Goal: Check status: Check status

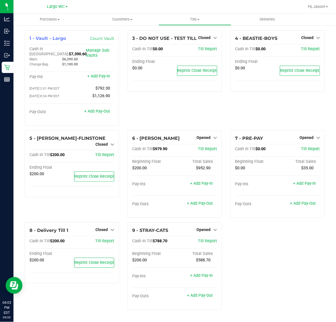
click at [266, 238] on div "1 - Vault - Largo Count Vault Cash In Vault: $7,390.60 Main: $6,290.60 Change B…" at bounding box center [175, 172] width 309 height 284
click at [254, 265] on div "1 - Vault - Largo Count Vault Cash In Vault: $7,390.60 Main: $6,290.60 Change B…" at bounding box center [175, 172] width 309 height 284
click at [245, 320] on div "Purchases Summary of purchases Fulfillment All purchases Customers All customer…" at bounding box center [174, 167] width 323 height 309
